Goal: Information Seeking & Learning: Learn about a topic

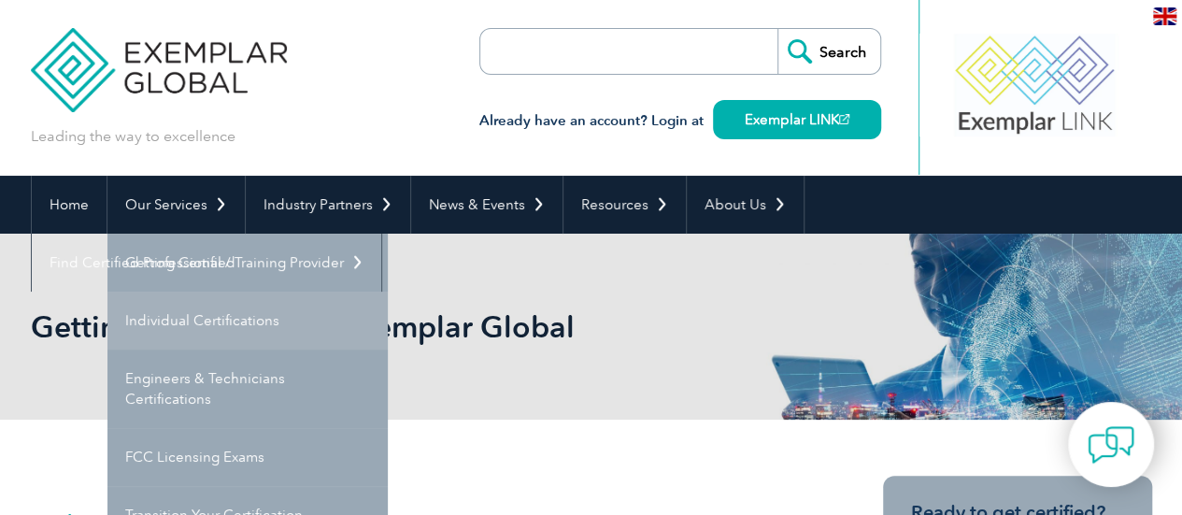
click at [174, 321] on link "Individual Certifications" at bounding box center [247, 321] width 280 height 58
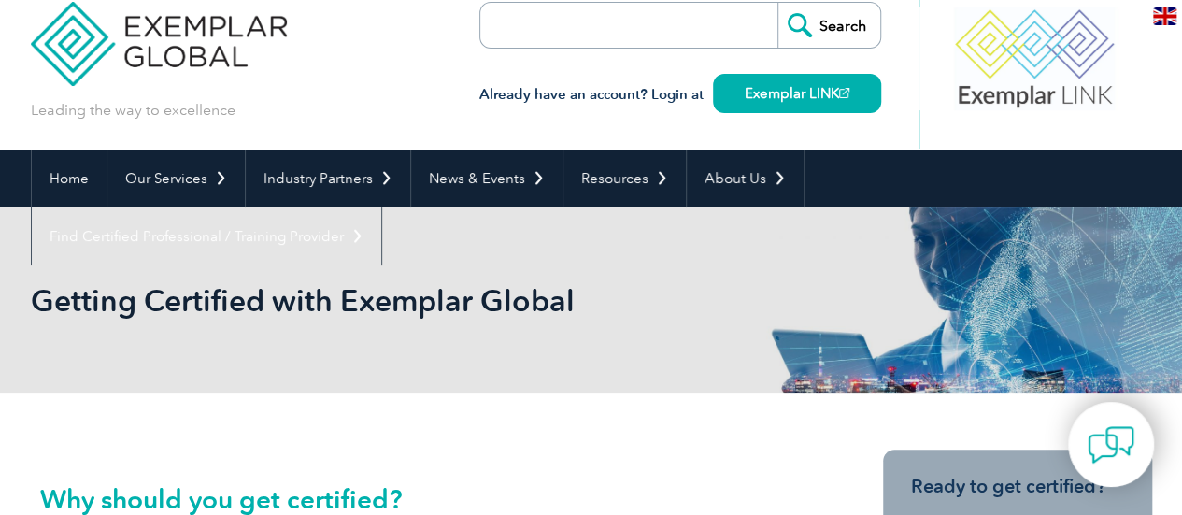
scroll to position [178, 0]
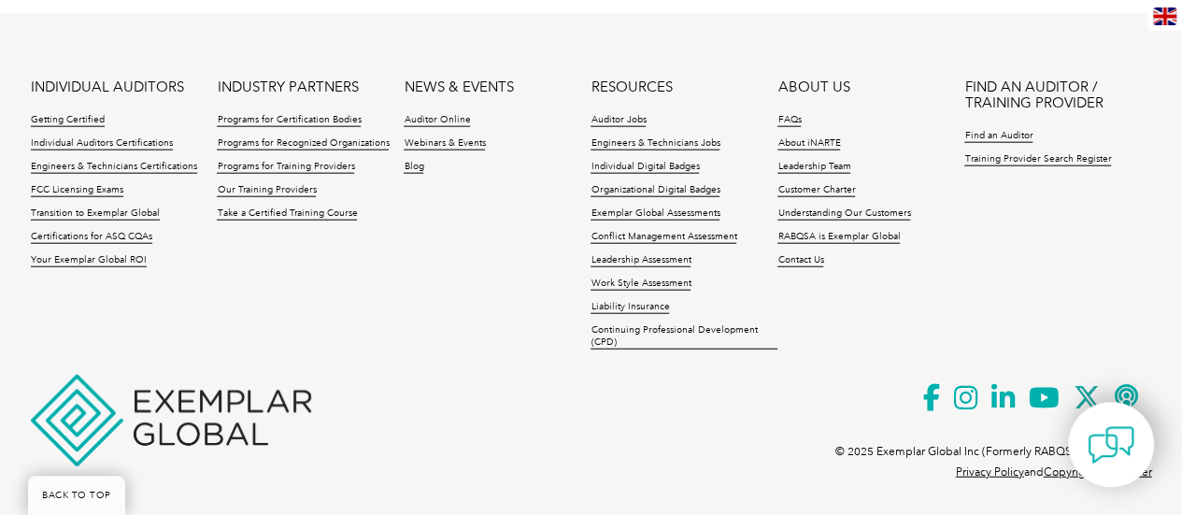
scroll to position [2187, 0]
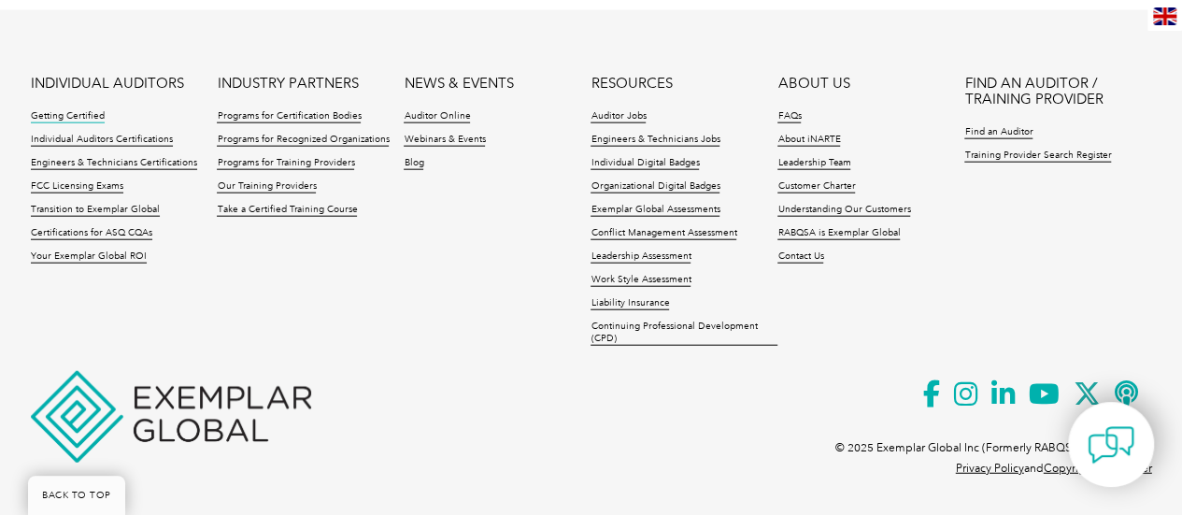
click at [60, 113] on link "Getting Certified" at bounding box center [68, 116] width 74 height 13
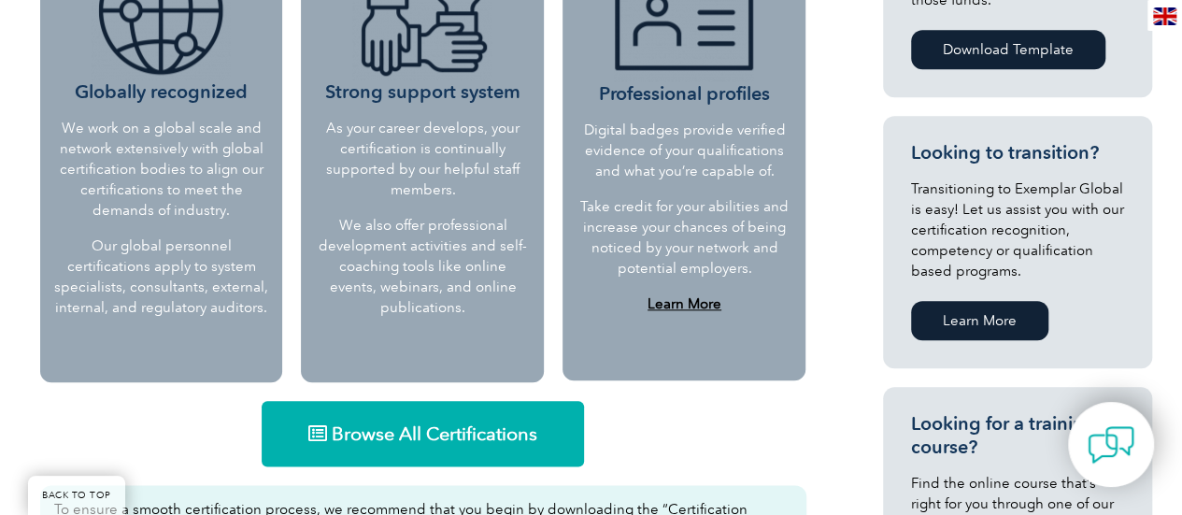
scroll to position [934, 0]
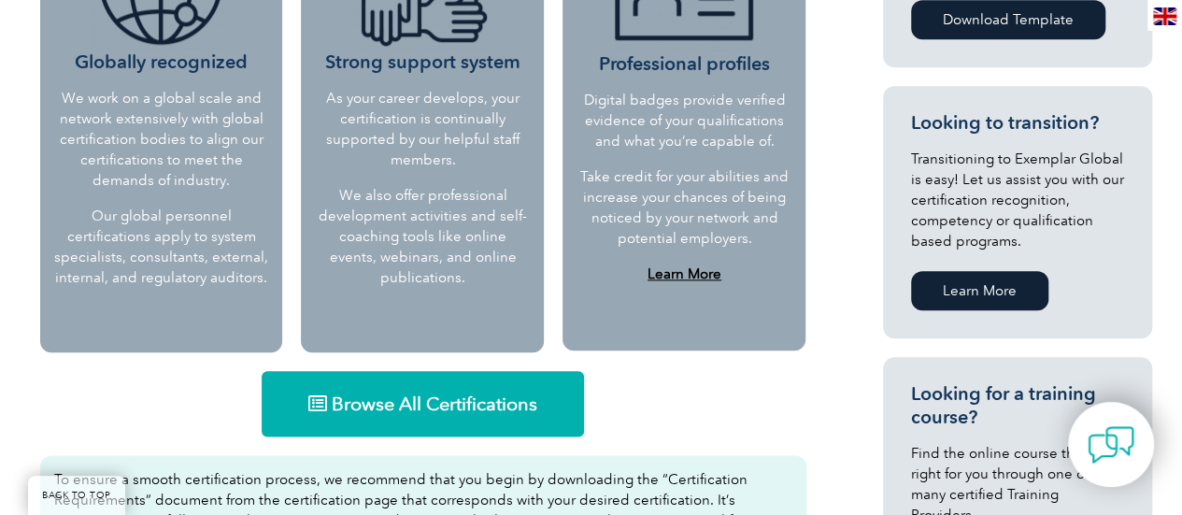
click at [976, 285] on link "Learn More" at bounding box center [979, 290] width 137 height 39
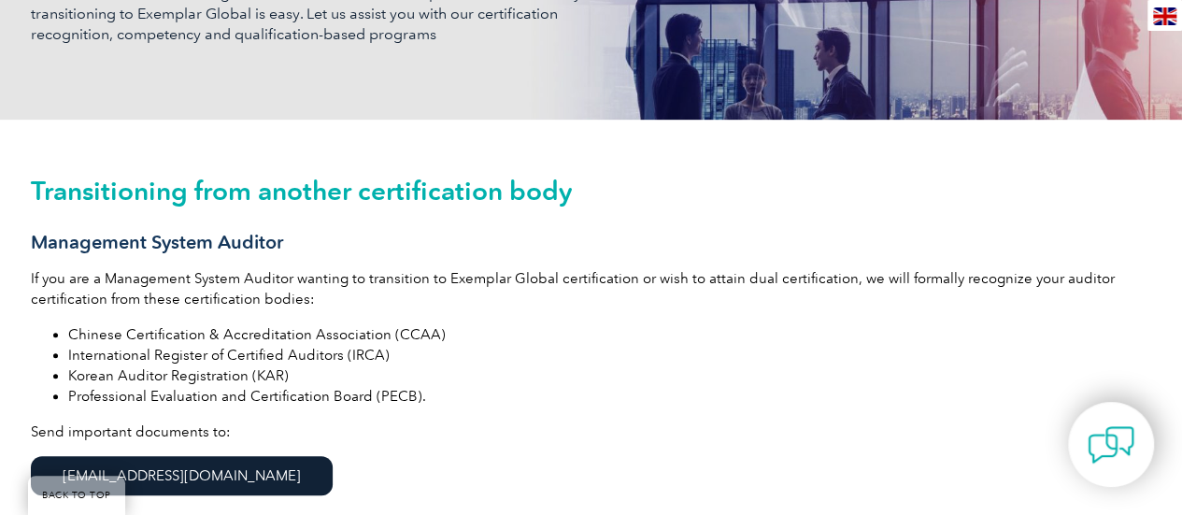
scroll to position [467, 0]
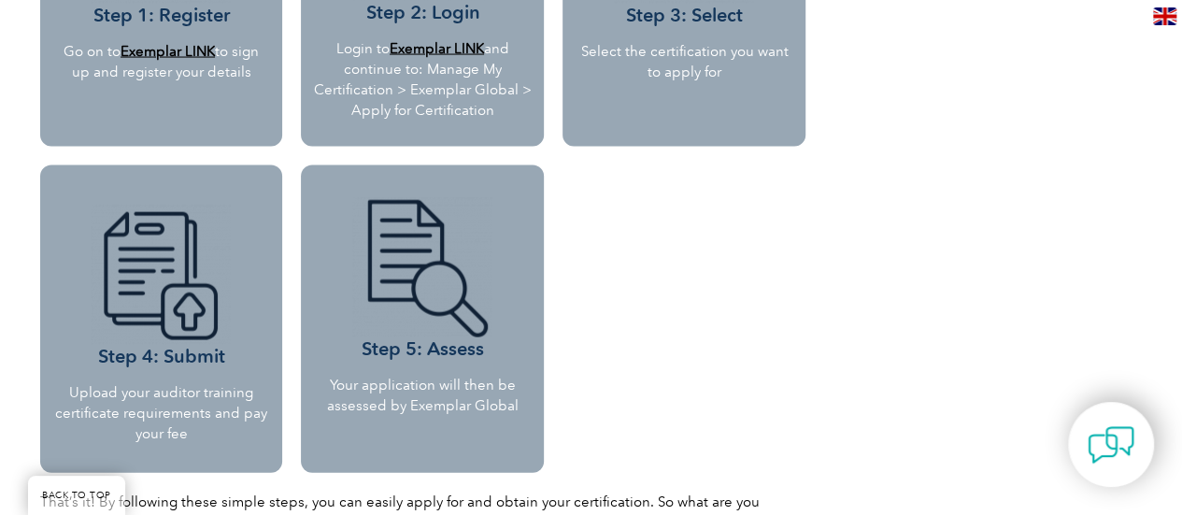
scroll to position [1869, 0]
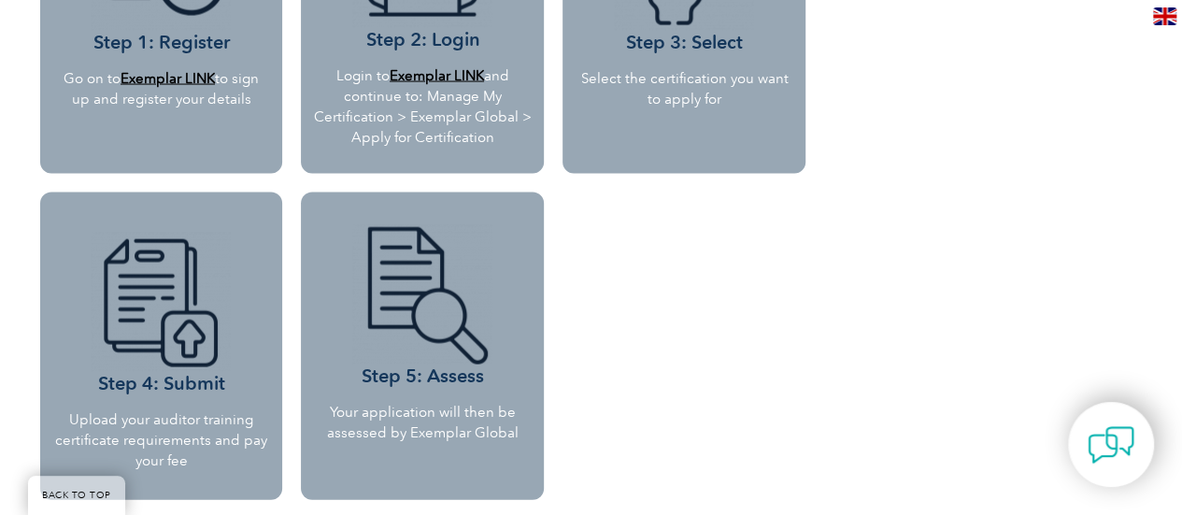
click at [458, 79] on b "Exemplar LINK" at bounding box center [437, 75] width 94 height 17
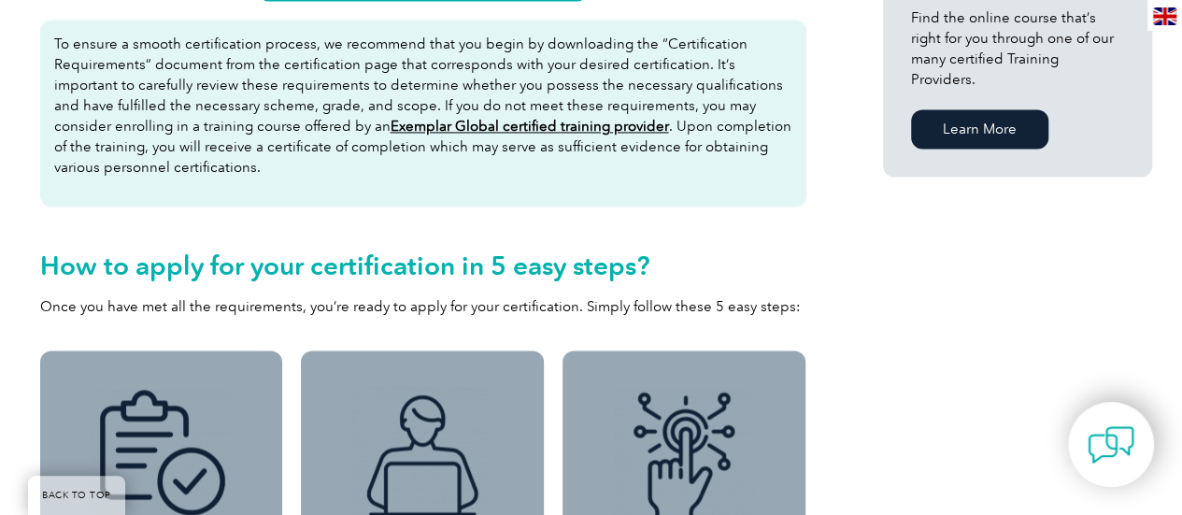
scroll to position [1028, 0]
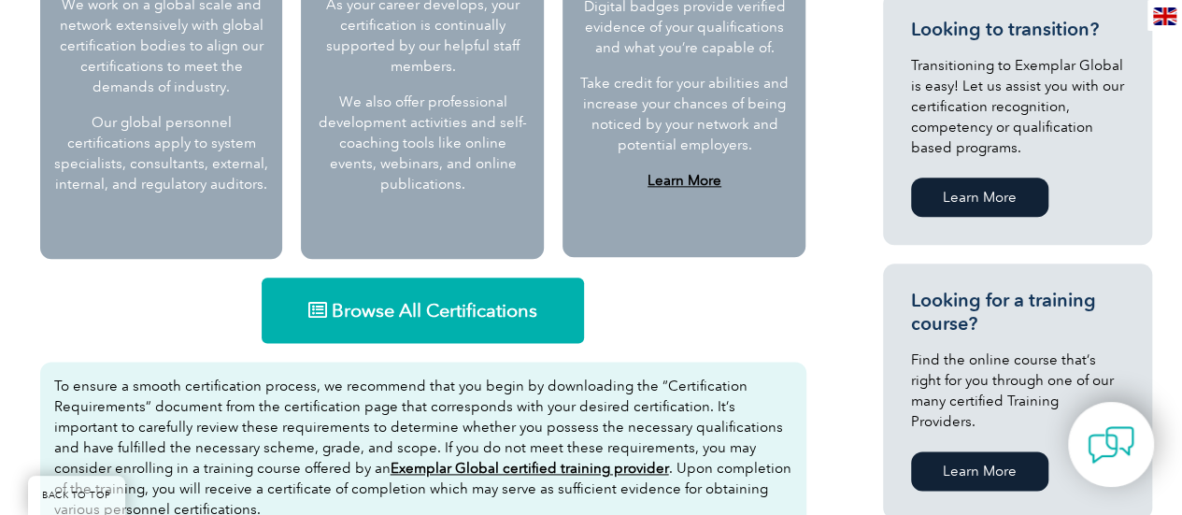
click at [446, 311] on span "Browse All Certifications" at bounding box center [435, 310] width 206 height 19
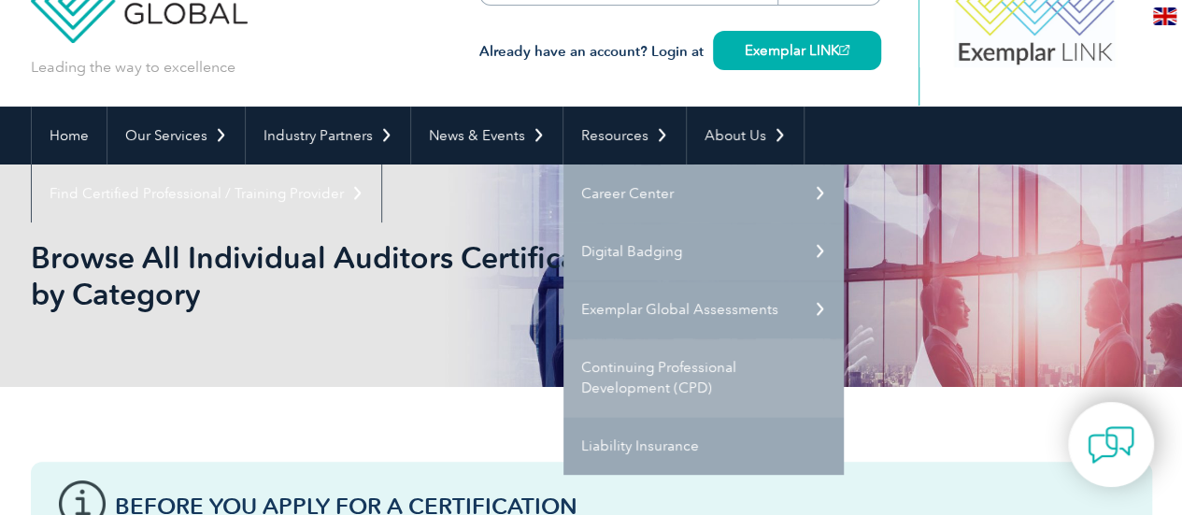
scroll to position [93, 0]
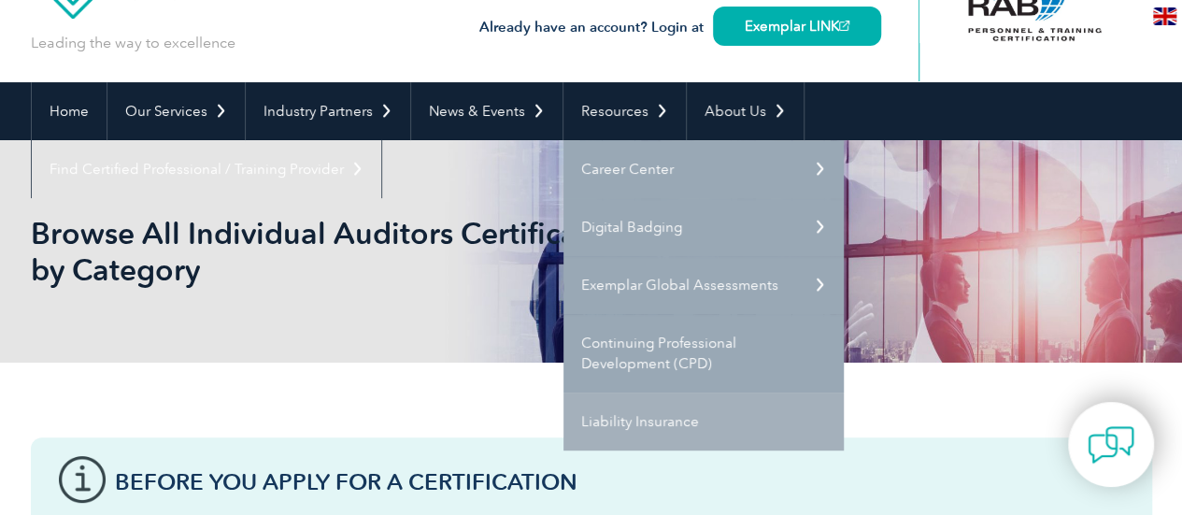
click at [635, 420] on link "Liability Insurance" at bounding box center [703, 421] width 280 height 58
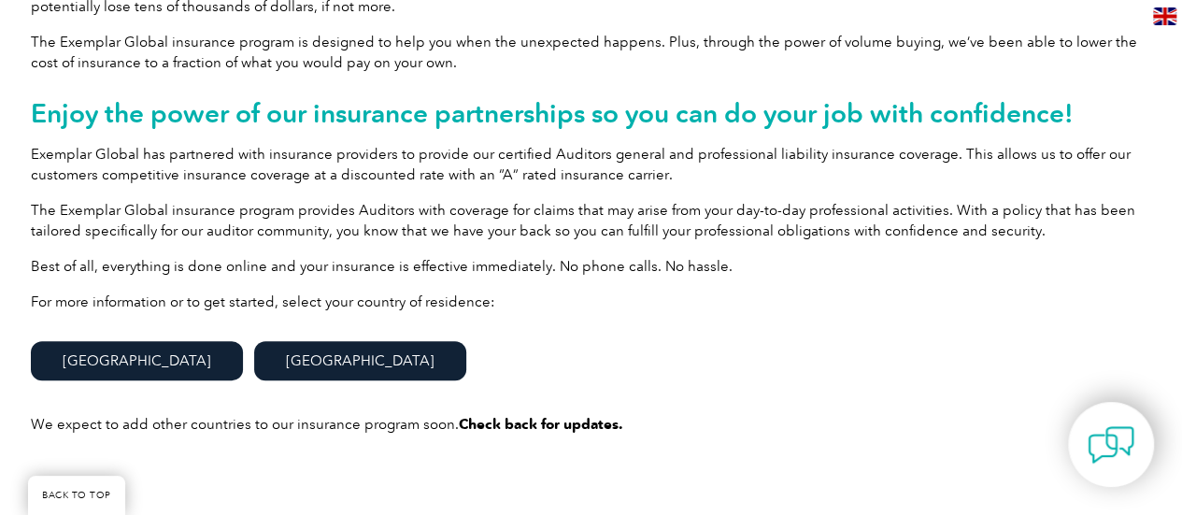
scroll to position [654, 0]
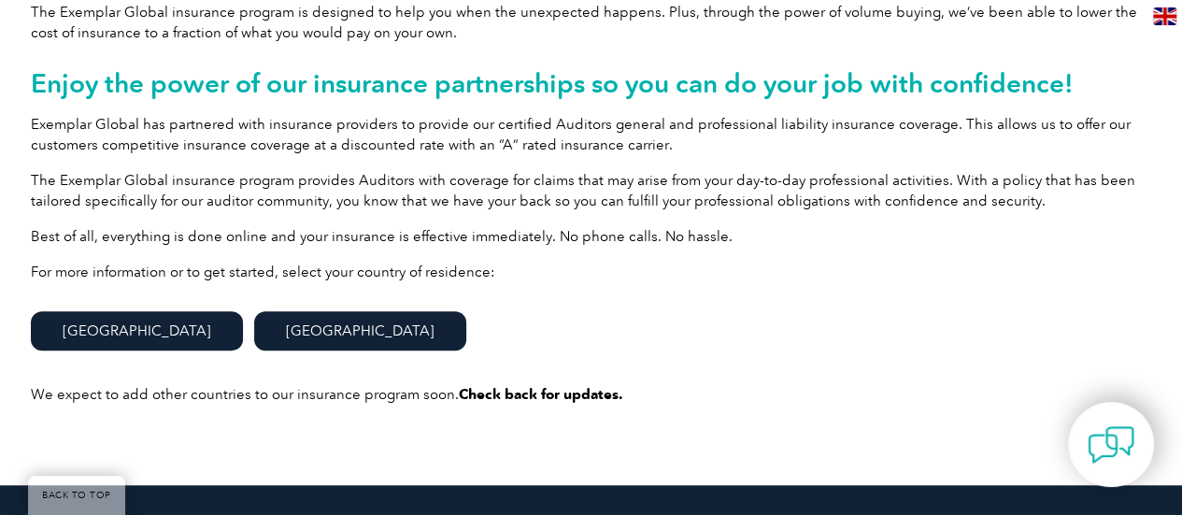
click at [254, 311] on link "[GEOGRAPHIC_DATA]" at bounding box center [360, 330] width 212 height 39
